Goal: Transaction & Acquisition: Purchase product/service

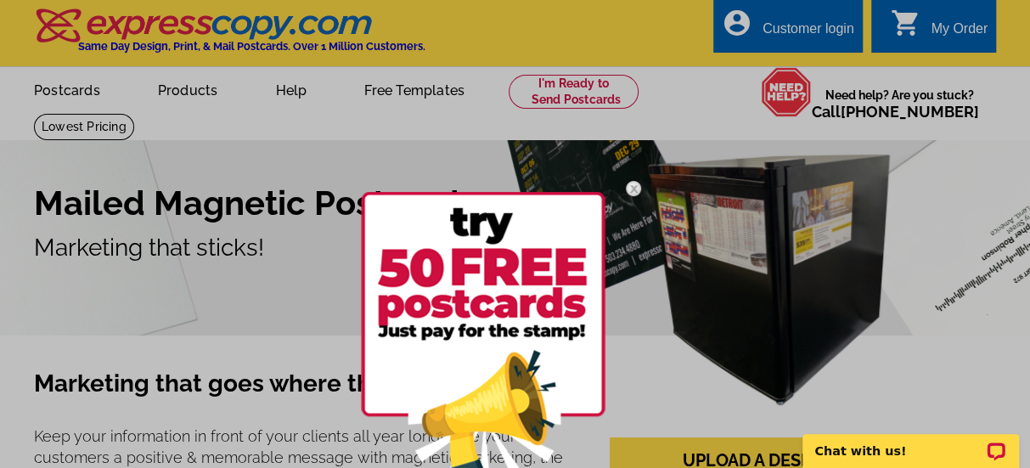
drag, startPoint x: 666, startPoint y: 289, endPoint x: 682, endPoint y: 289, distance: 15.3
click at [666, 289] on div at bounding box center [515, 234] width 1030 height 468
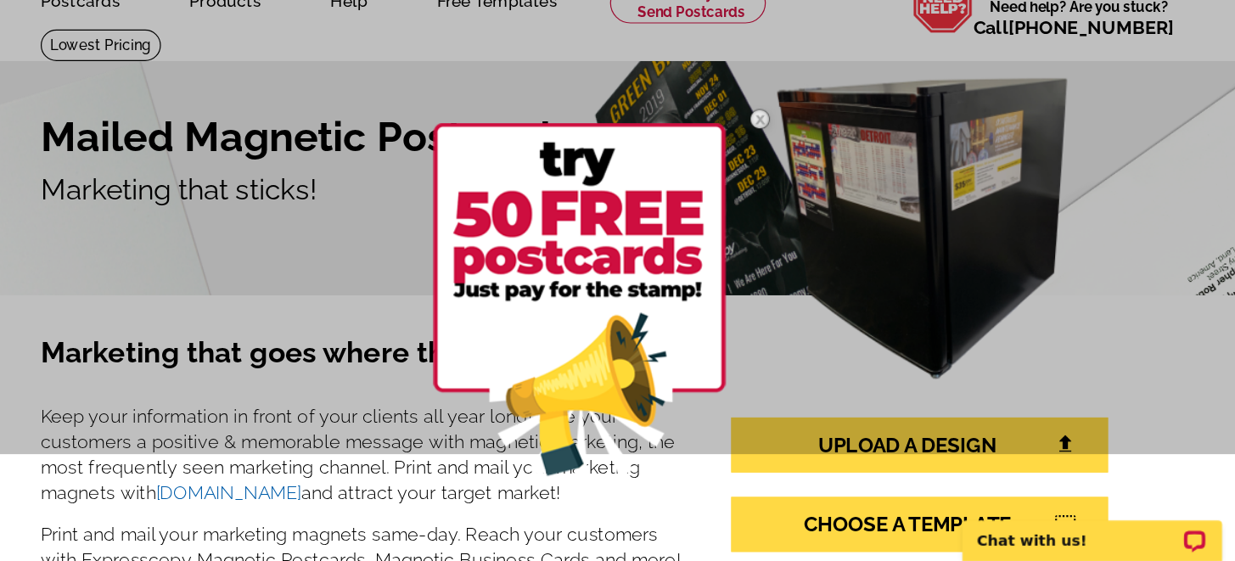
scroll to position [109, 0]
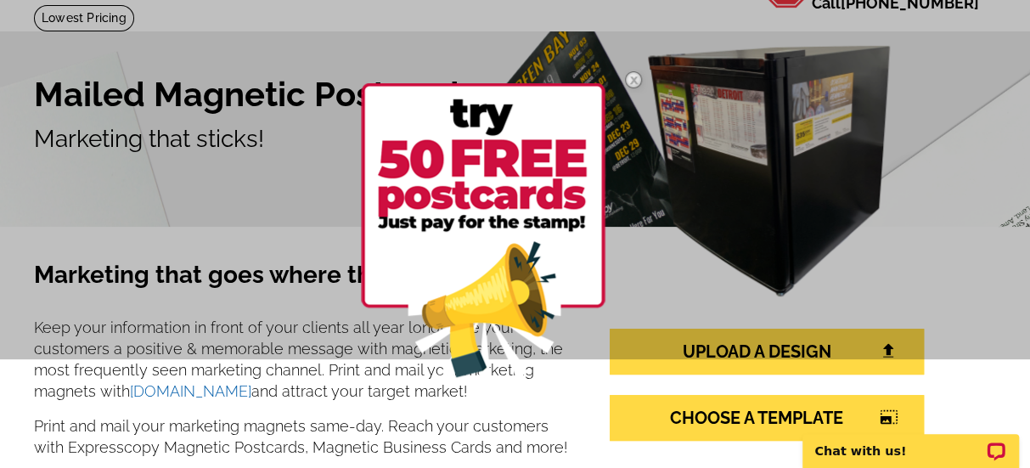
click at [632, 79] on img at bounding box center [633, 79] width 49 height 49
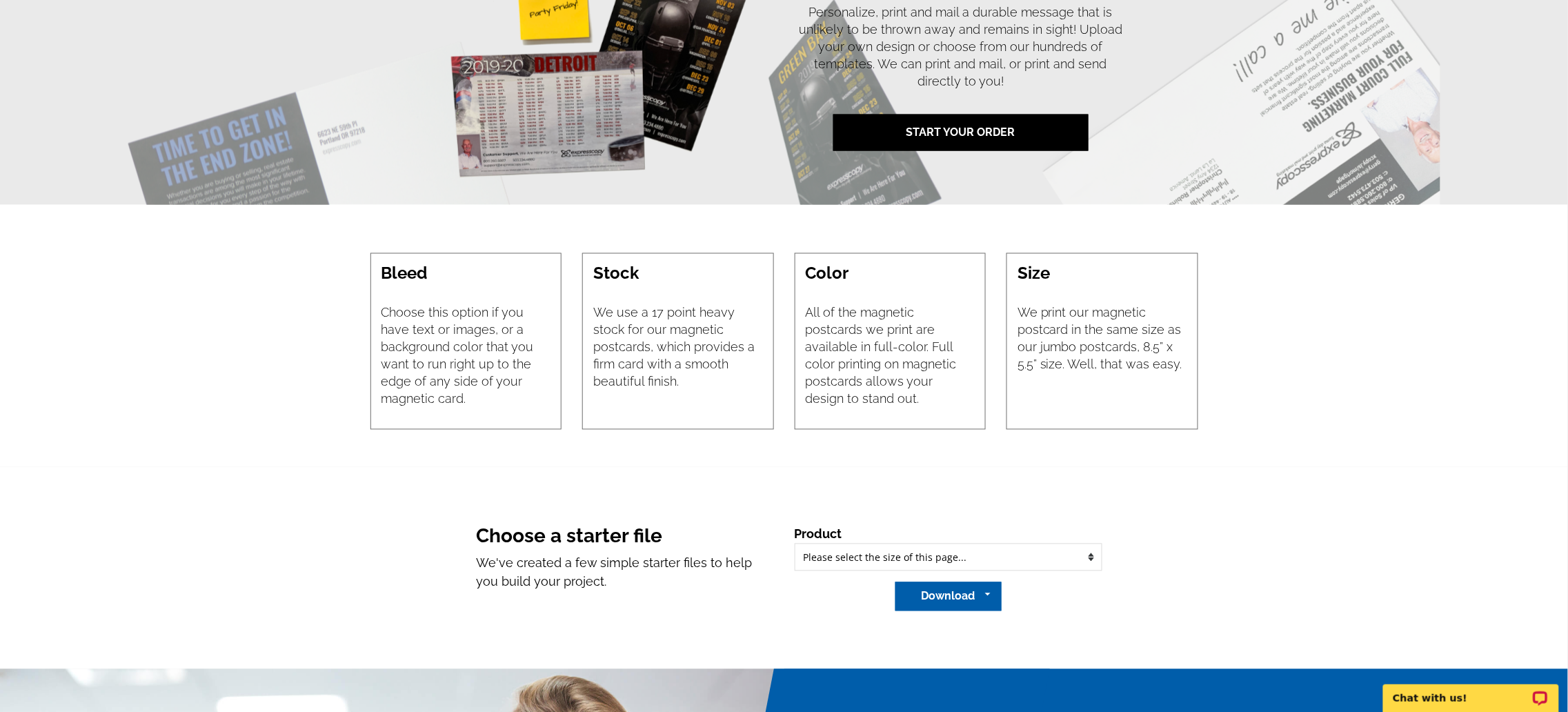
scroll to position [805, 0]
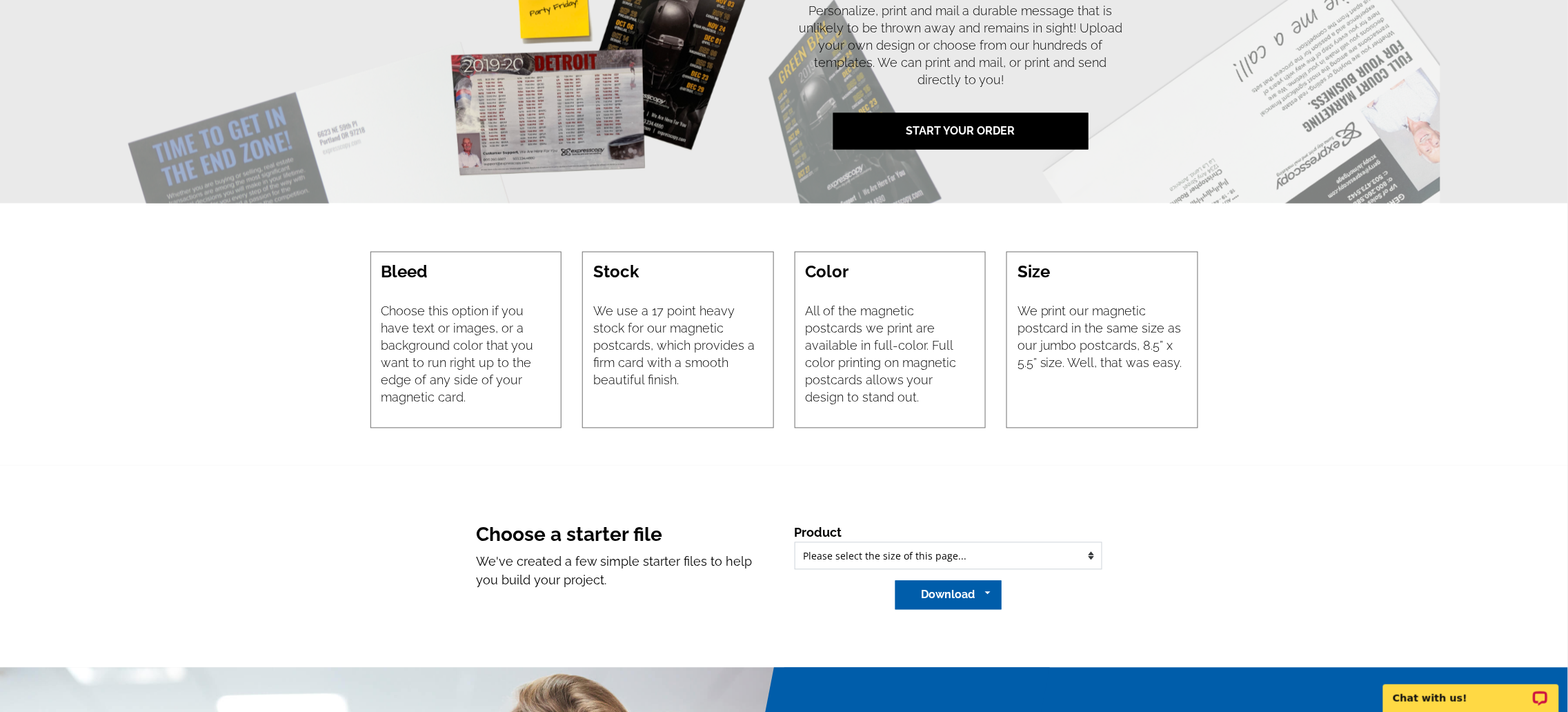
click at [836, 380] on select "Please select the type of file... Regular Postcard (4.25" x 5.6") Jumbo Postcar…" at bounding box center [949, 556] width 308 height 28
select select "2_1"
click at [795, 380] on select "Please select the type of file... Regular Postcard (4.25" x 5.6") Jumbo Postcar…" at bounding box center [949, 556] width 308 height 28
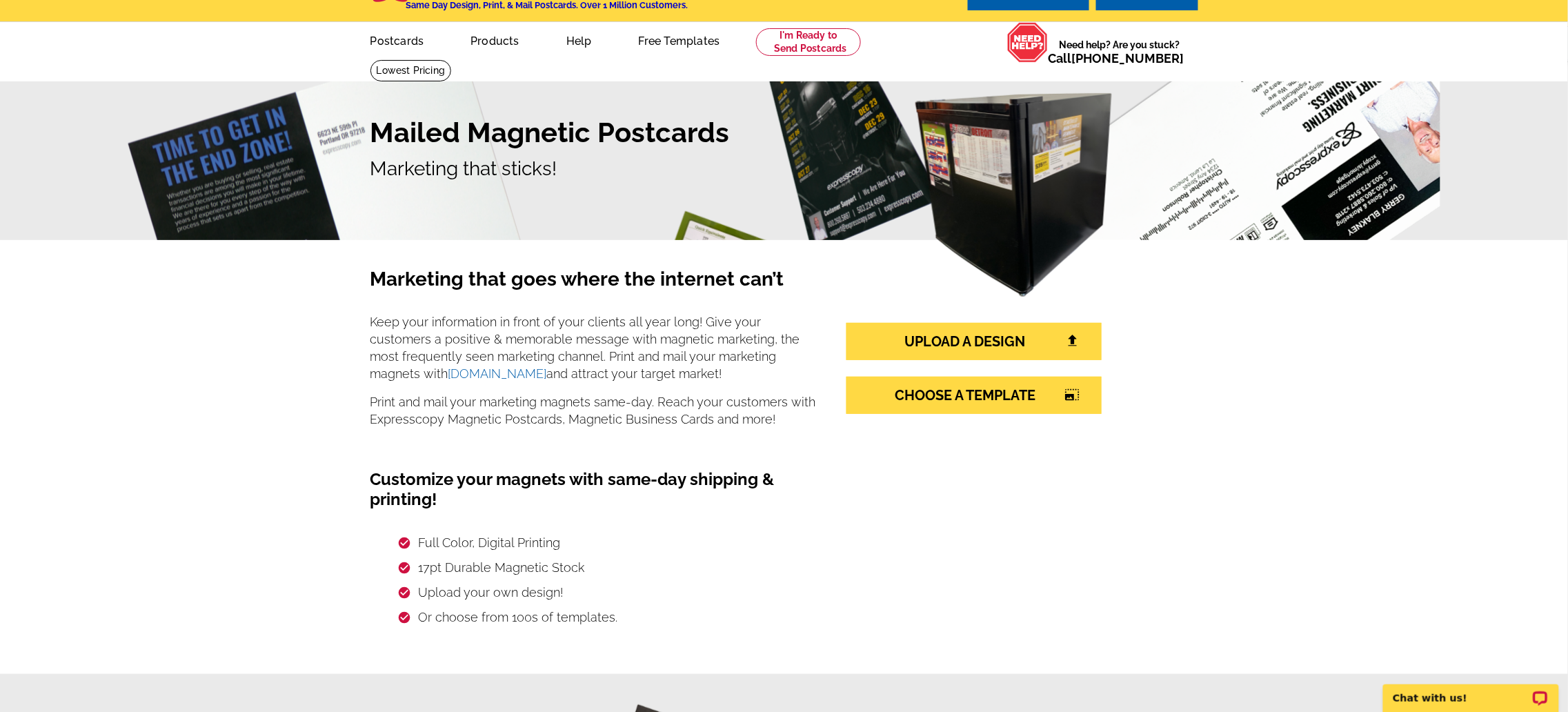
scroll to position [32, 0]
click at [836, 380] on link "CHOOSE A TEMPLATE photo_size_select_large" at bounding box center [974, 396] width 255 height 37
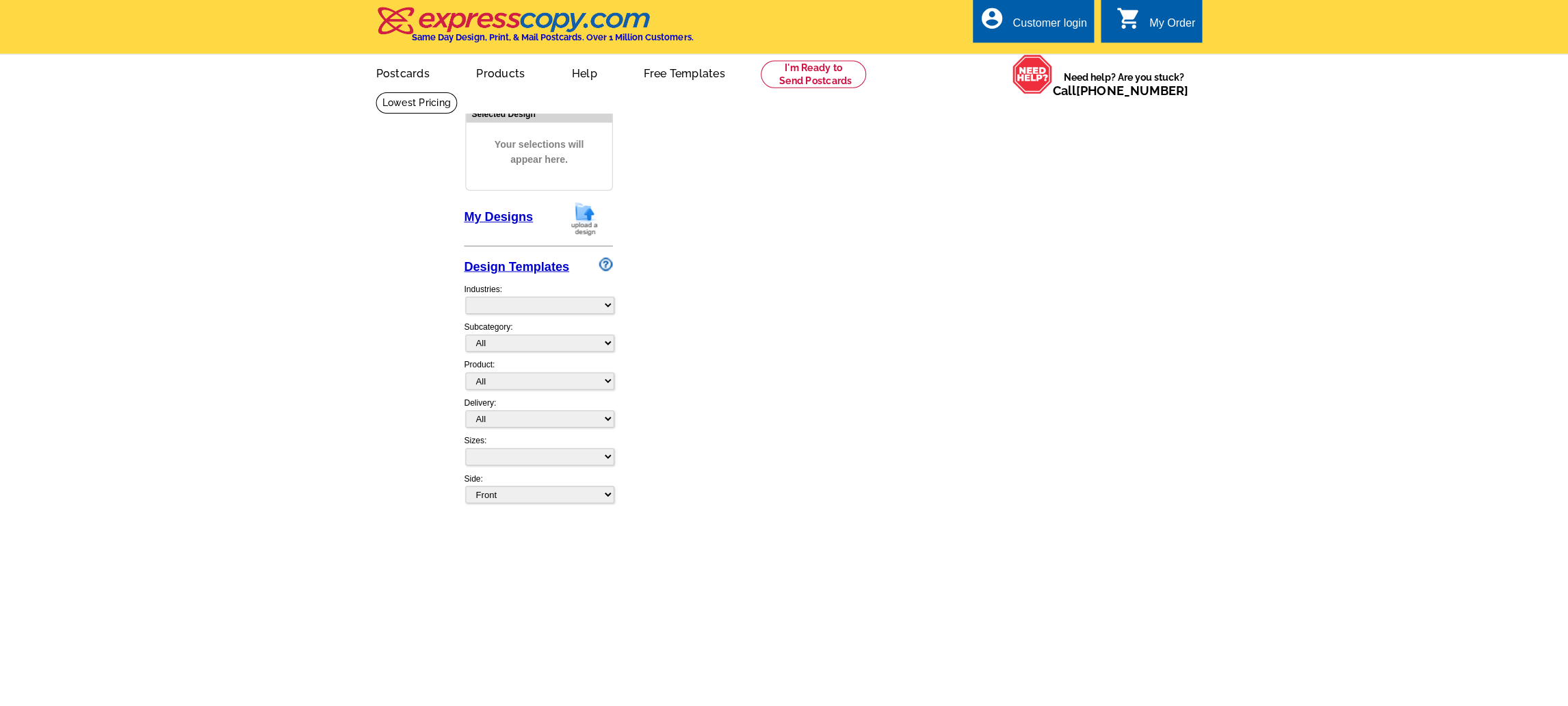
select select "1"
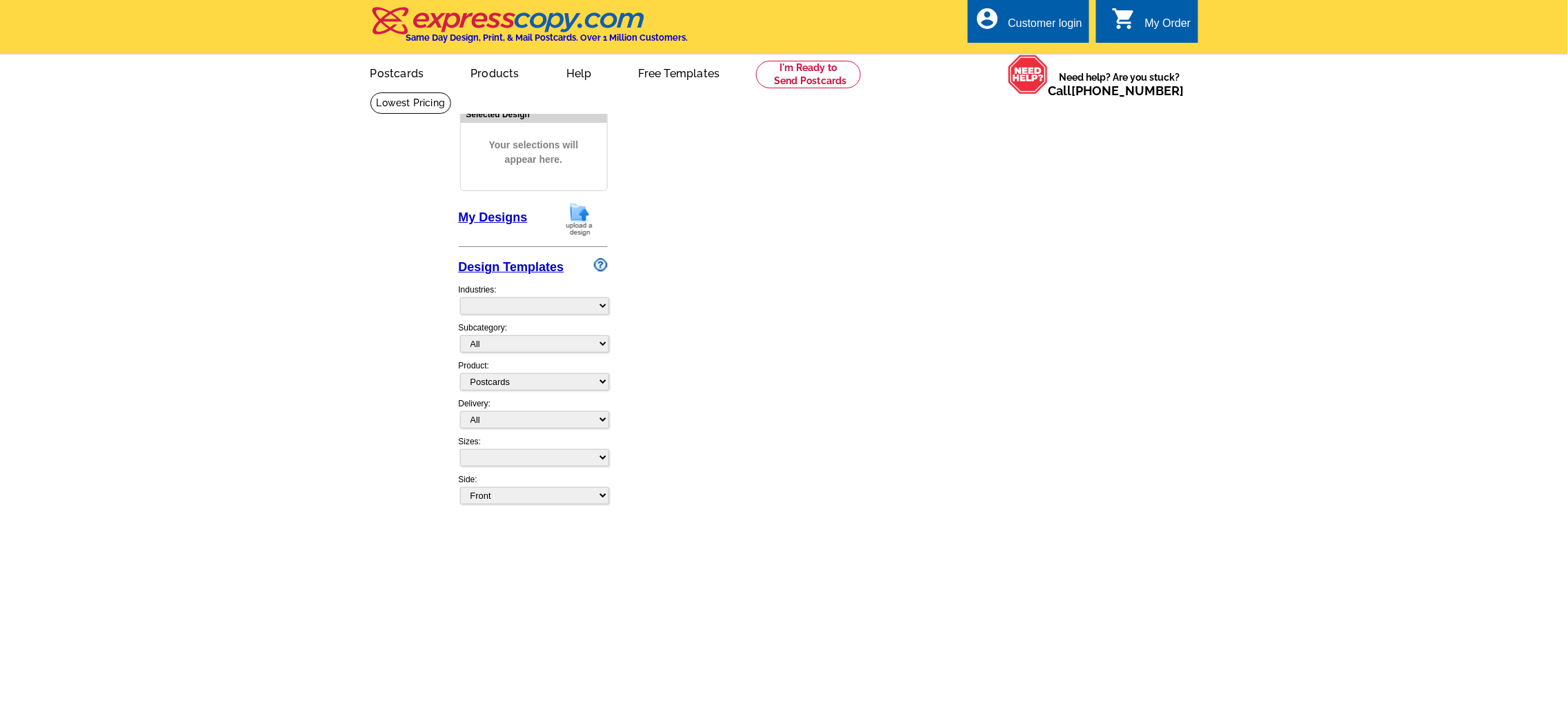
select select "2"
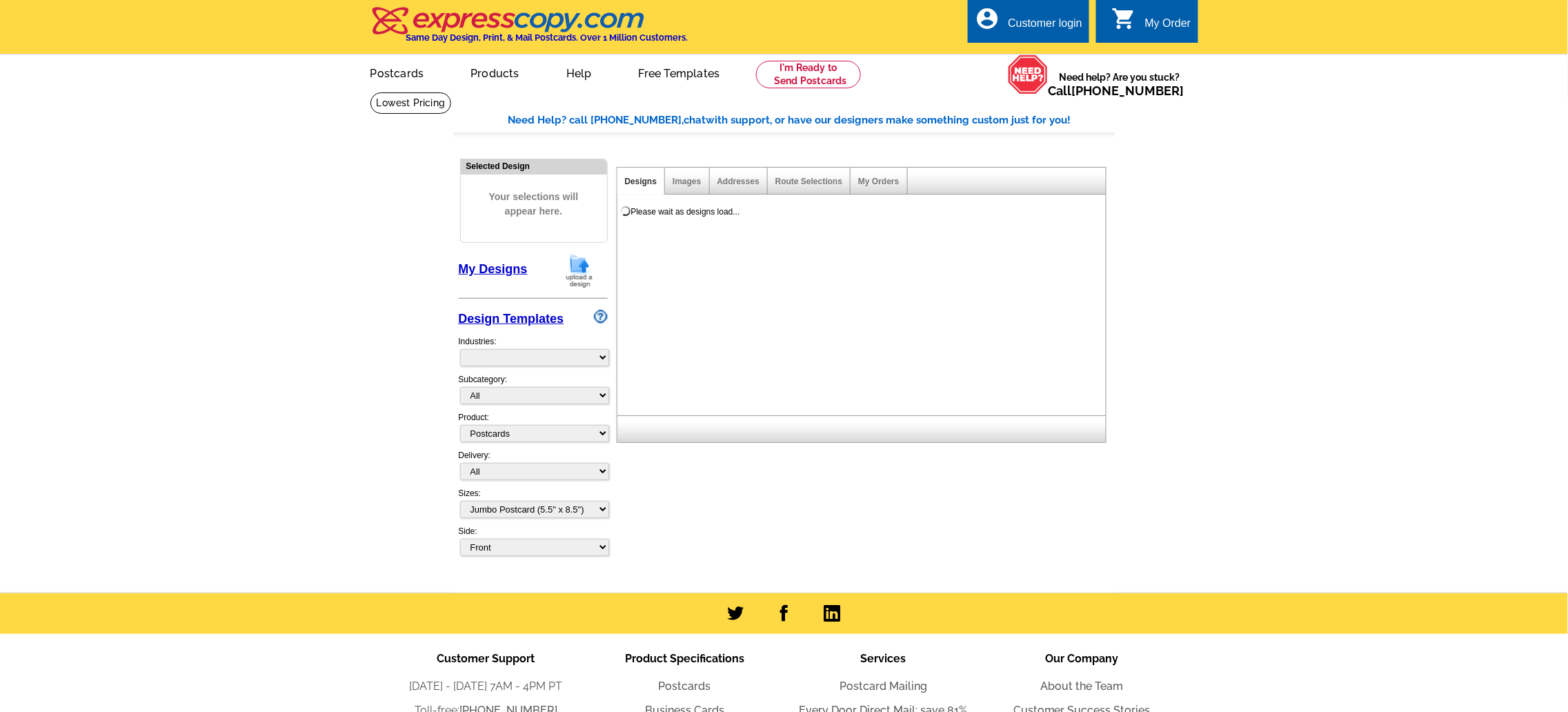
select select "971"
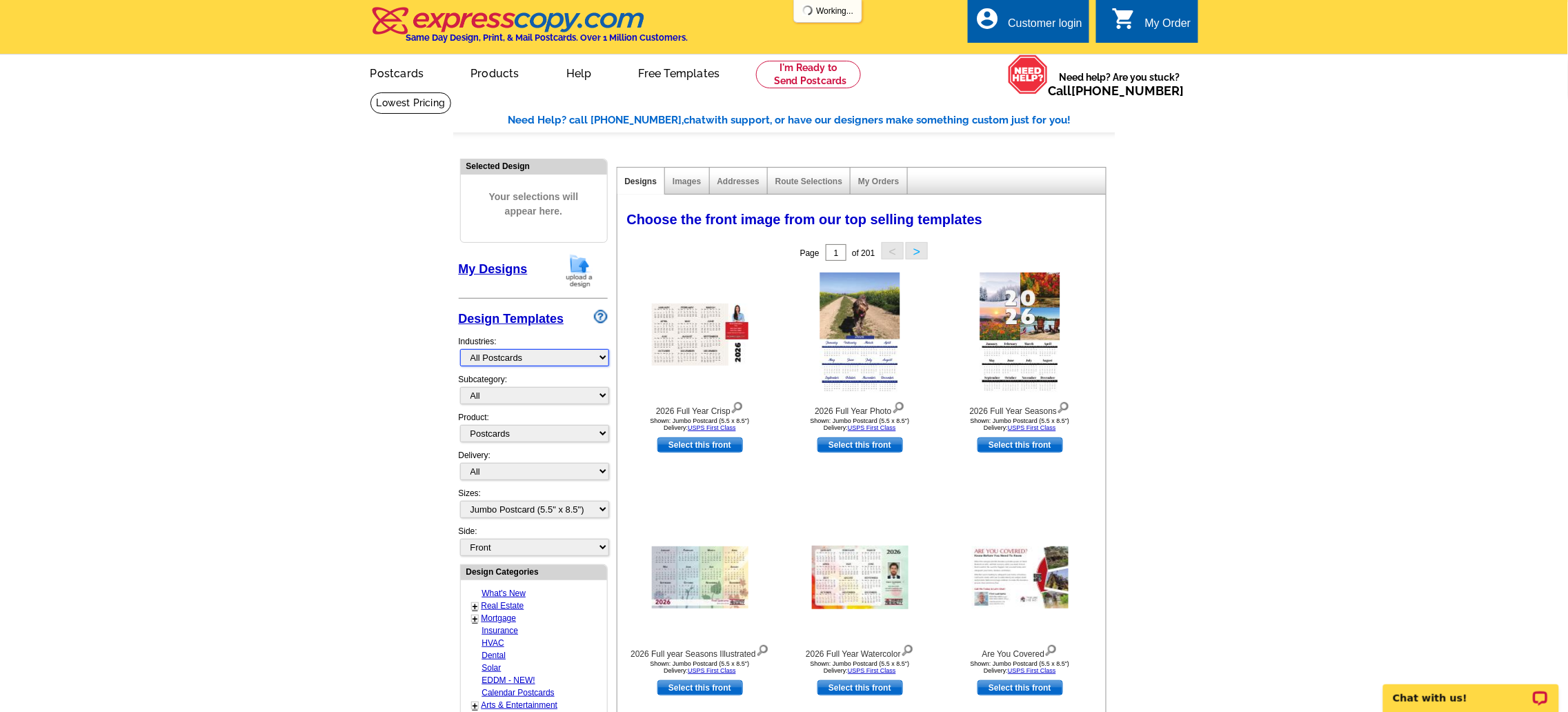
click at [600, 352] on select "What's New Real Estate Mortgage Insurance HVAC Dental Solar EDDM - NEW! Calenda…" at bounding box center [534, 357] width 149 height 17
click at [408, 73] on link "Postcards" at bounding box center [397, 72] width 97 height 33
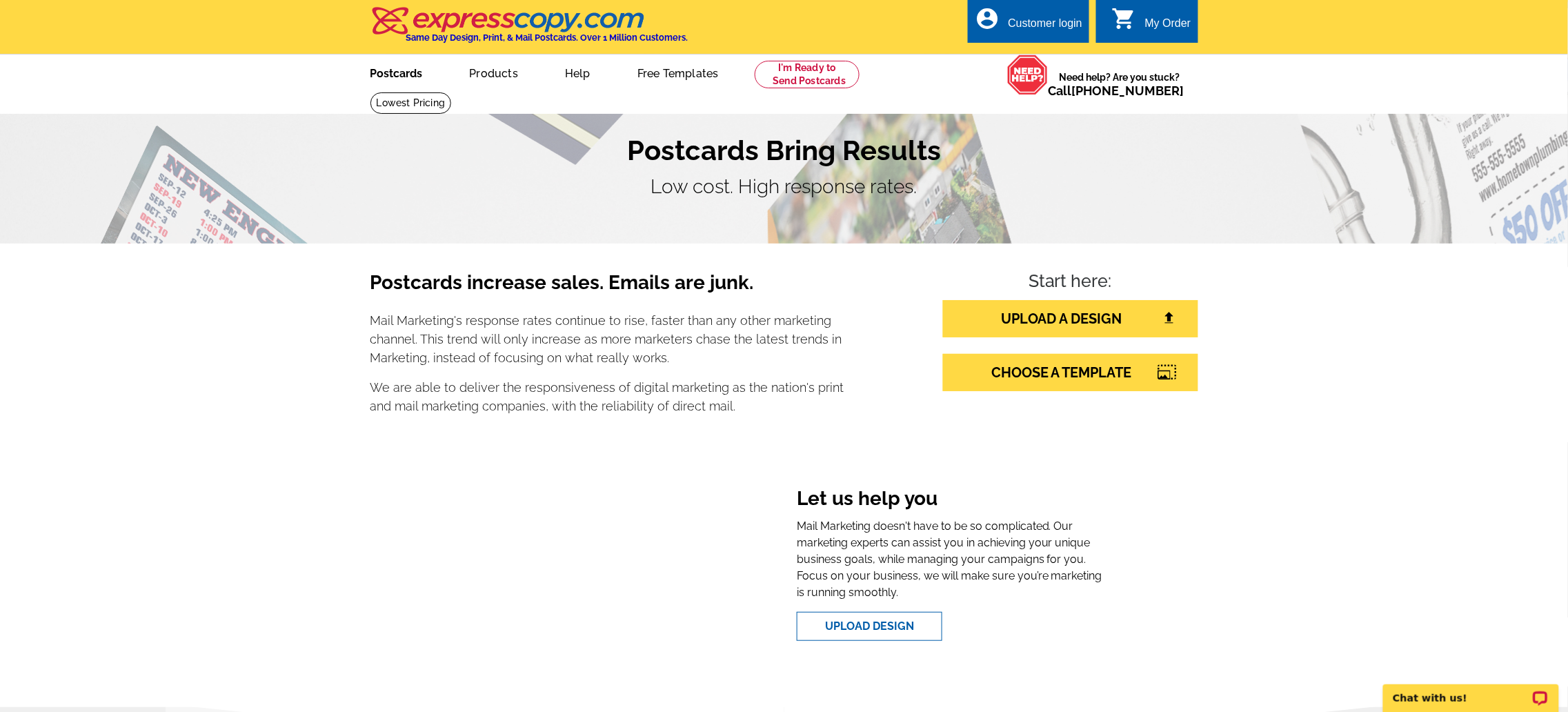
click at [409, 76] on link "Postcards" at bounding box center [397, 72] width 97 height 33
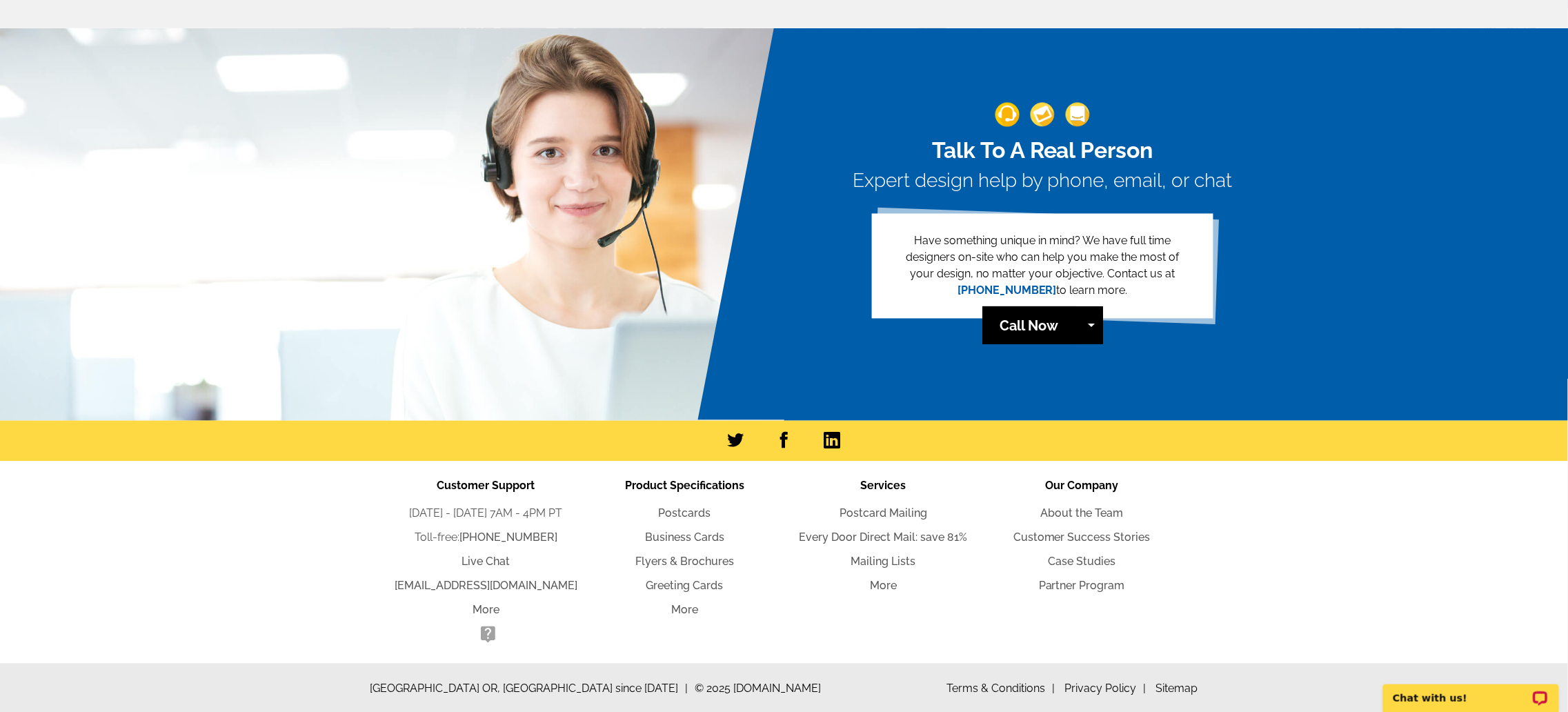
scroll to position [3004, 0]
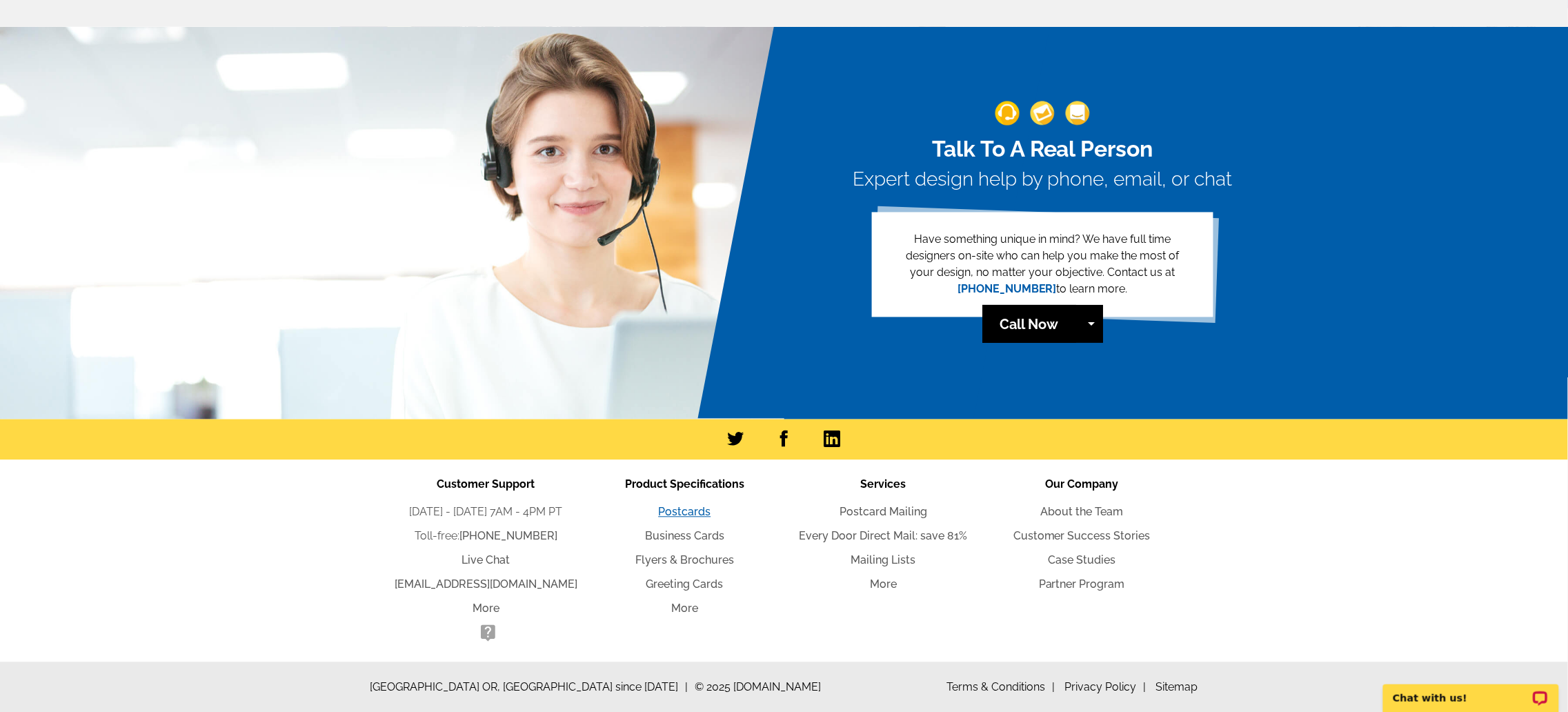
click at [688, 511] on link "Postcards" at bounding box center [685, 512] width 53 height 13
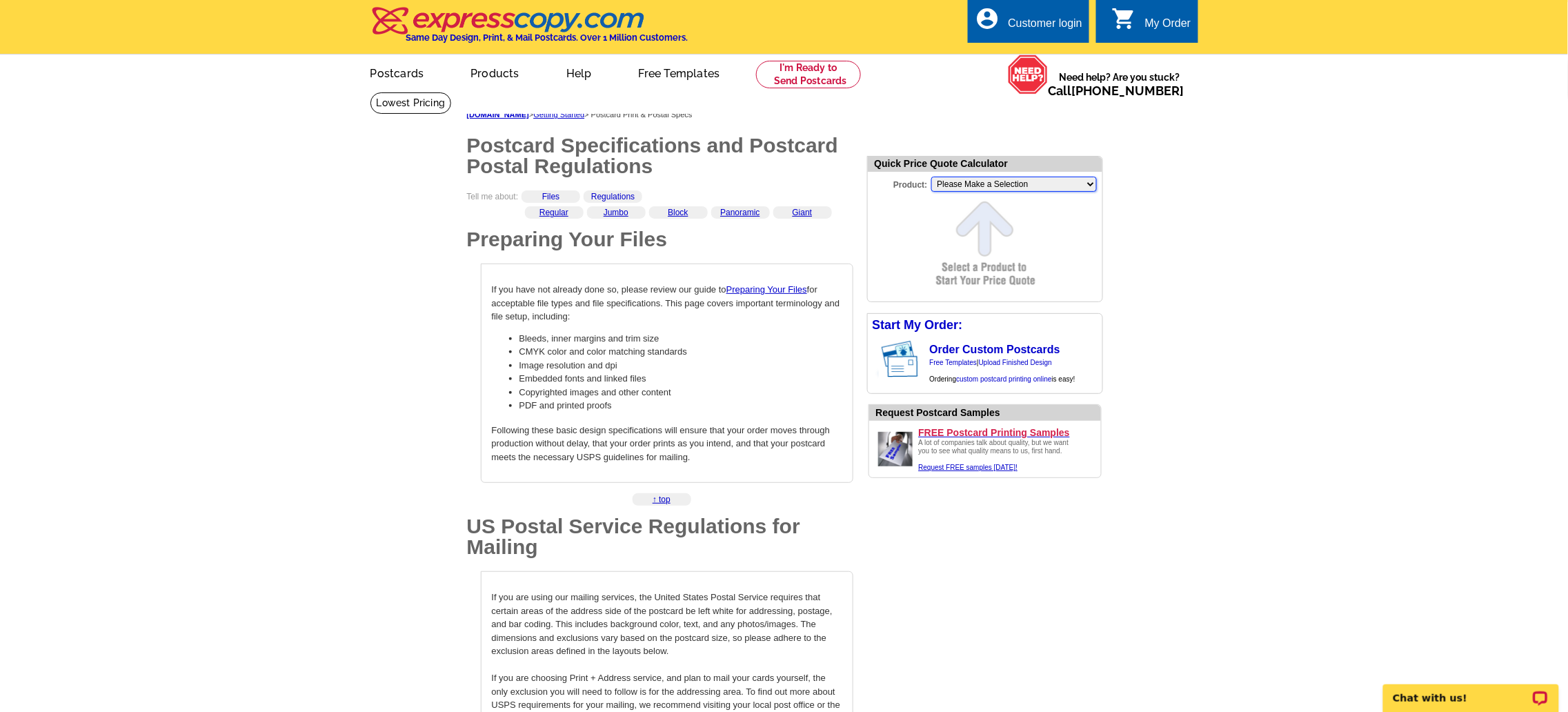
click at [1087, 182] on select "Please Make a Selection Jumbo Postcard (5.5" x 8.5") Regular Postcard (4.25" x …" at bounding box center [1014, 184] width 166 height 15
